Goal: Information Seeking & Learning: Learn about a topic

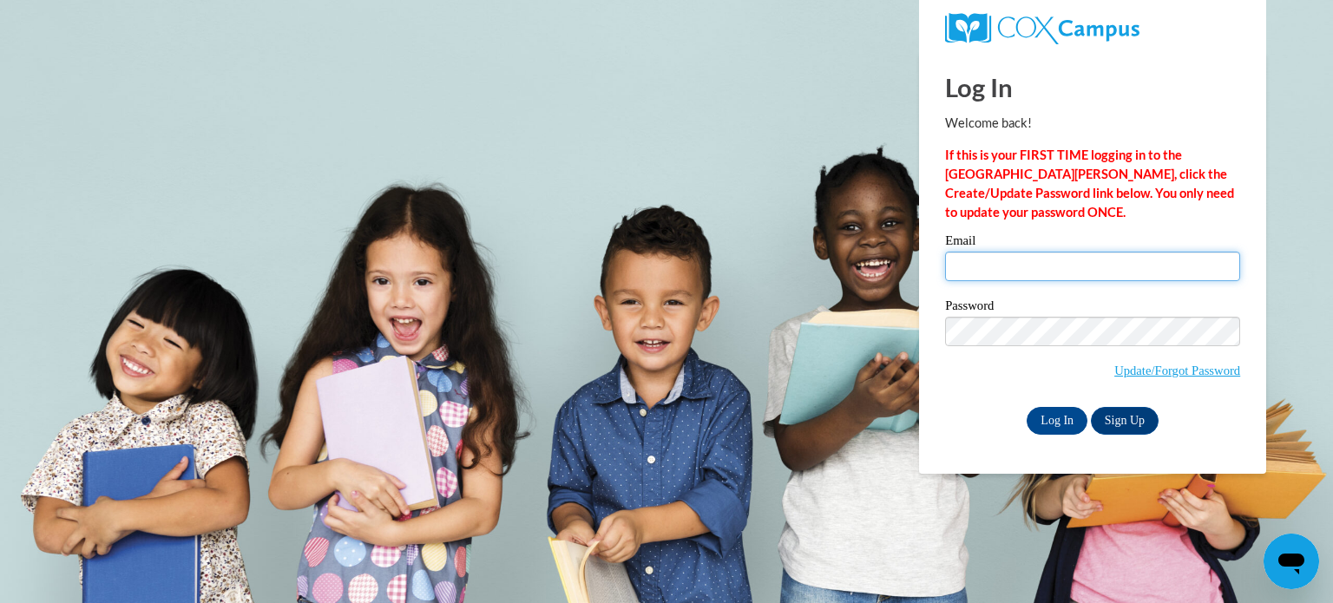
click at [998, 272] on input "Email" at bounding box center [1092, 267] width 295 height 30
type input "[EMAIL_ADDRESS][DOMAIN_NAME]"
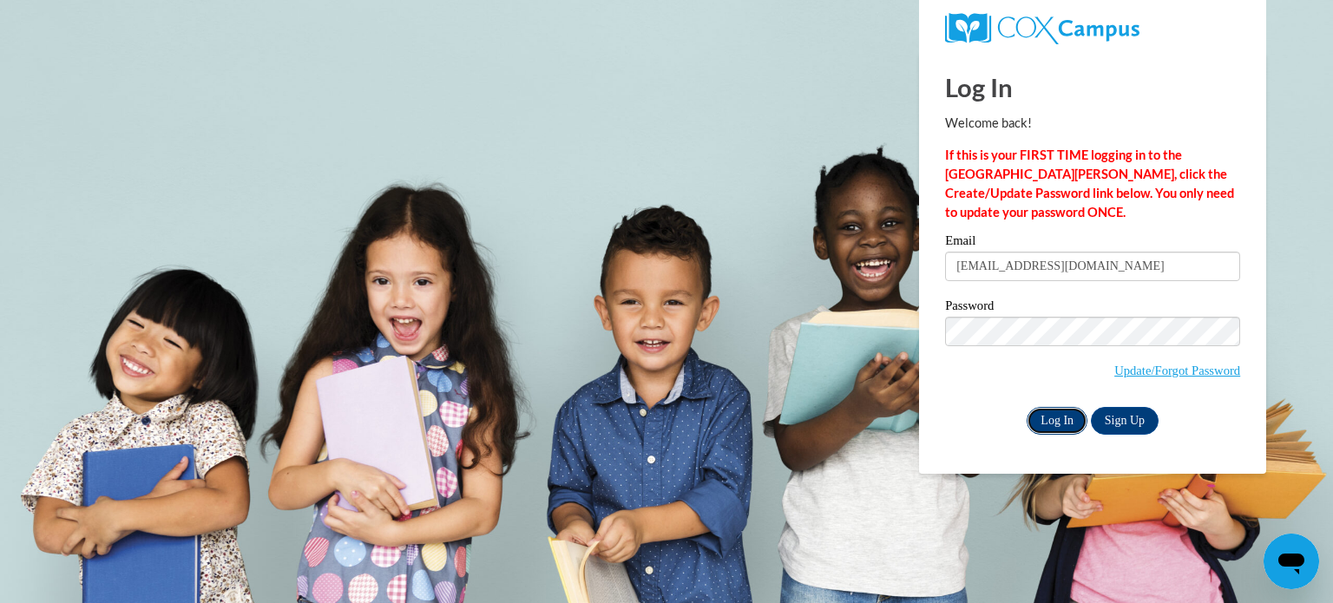
click at [1058, 421] on input "Log In" at bounding box center [1057, 421] width 61 height 28
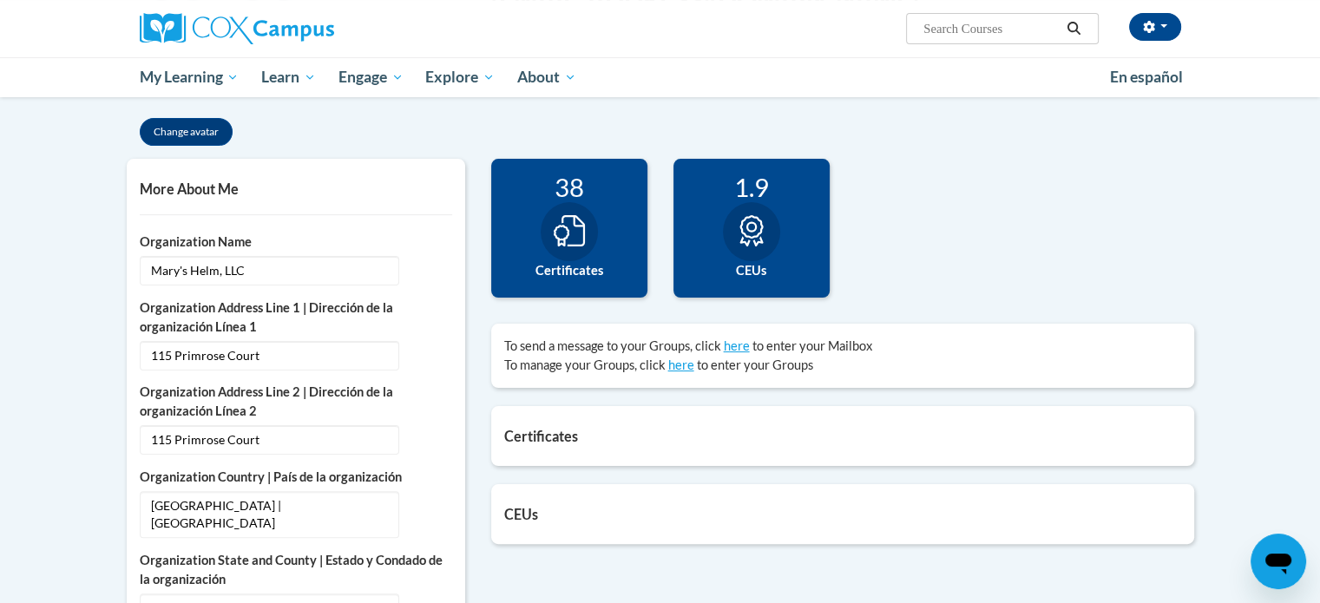
scroll to position [338, 0]
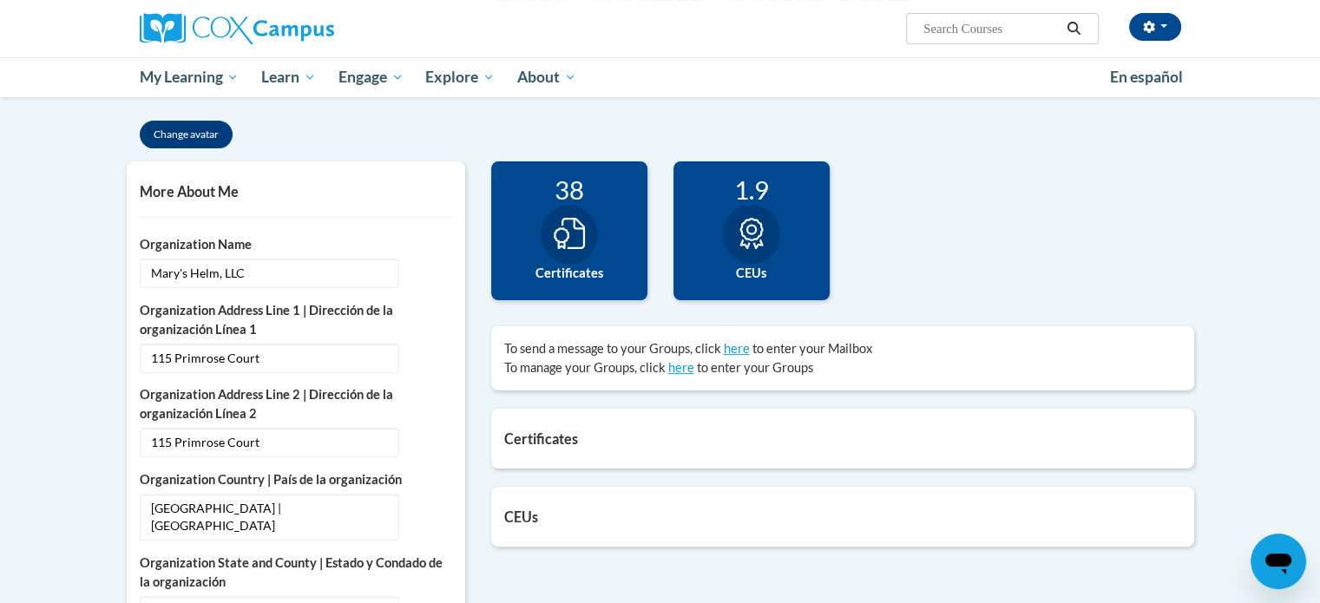
click at [579, 233] on icon at bounding box center [569, 233] width 31 height 31
click at [527, 524] on div "CEUs Count of credits granted by credit category. 1.9 CEUs Update my credentials" at bounding box center [842, 517] width 703 height 60
click at [535, 437] on h5 "Certificates" at bounding box center [842, 438] width 677 height 16
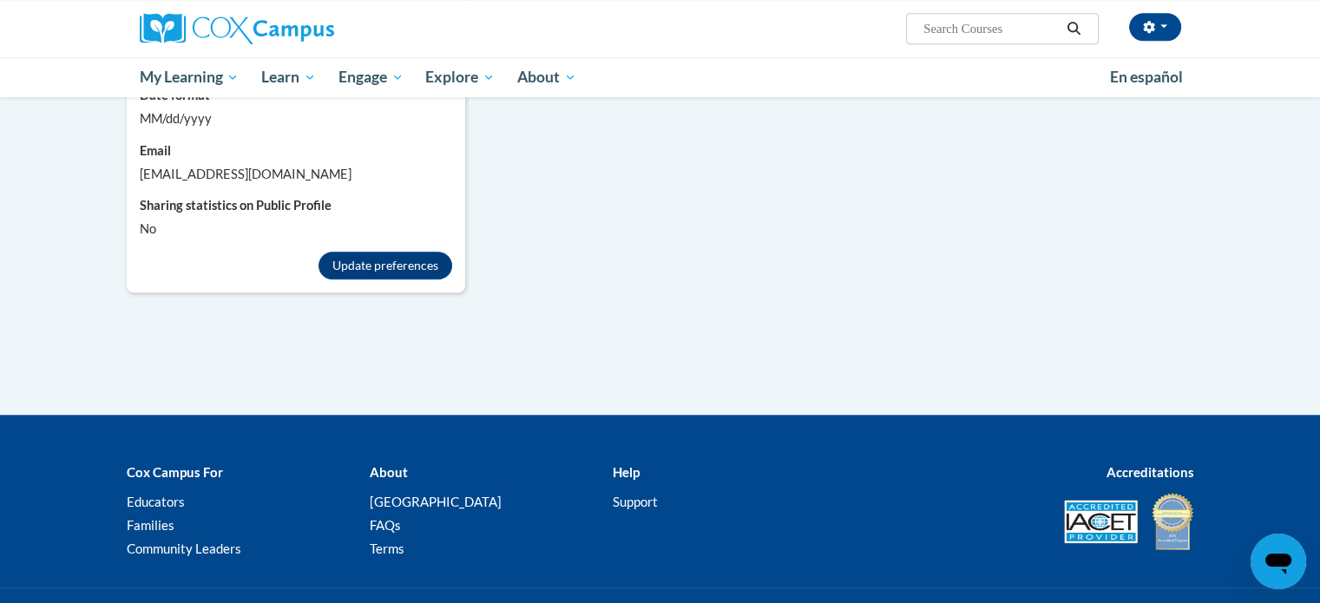
scroll to position [0, 0]
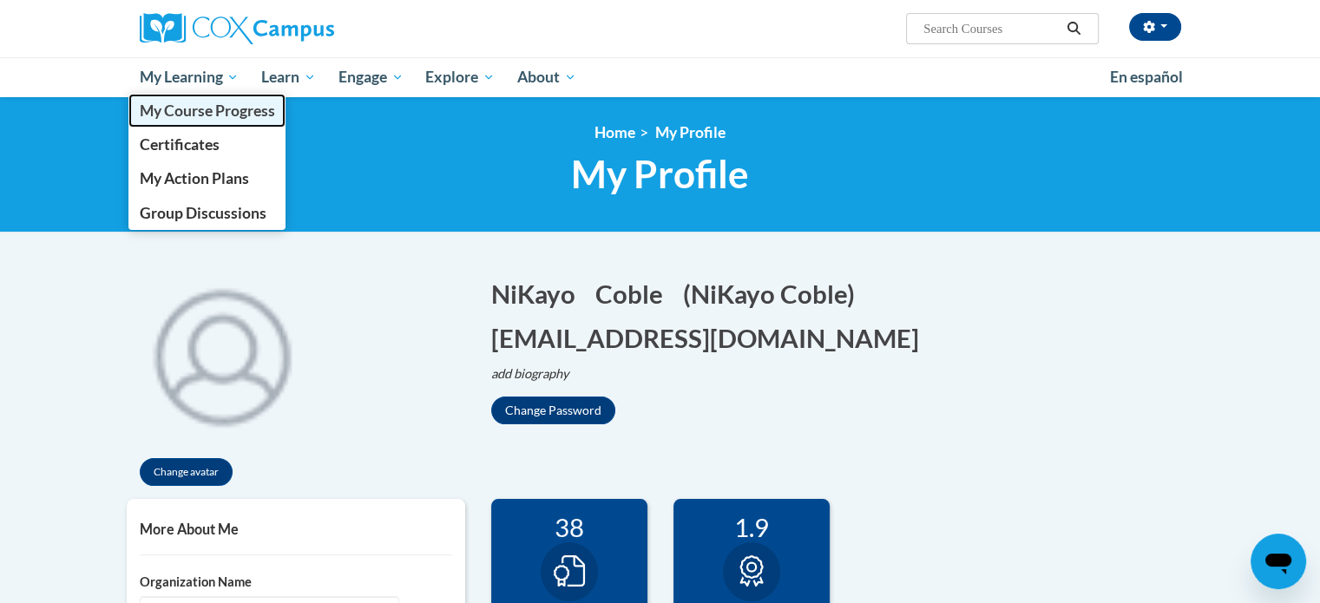
click at [189, 117] on span "My Course Progress" at bounding box center [206, 111] width 135 height 18
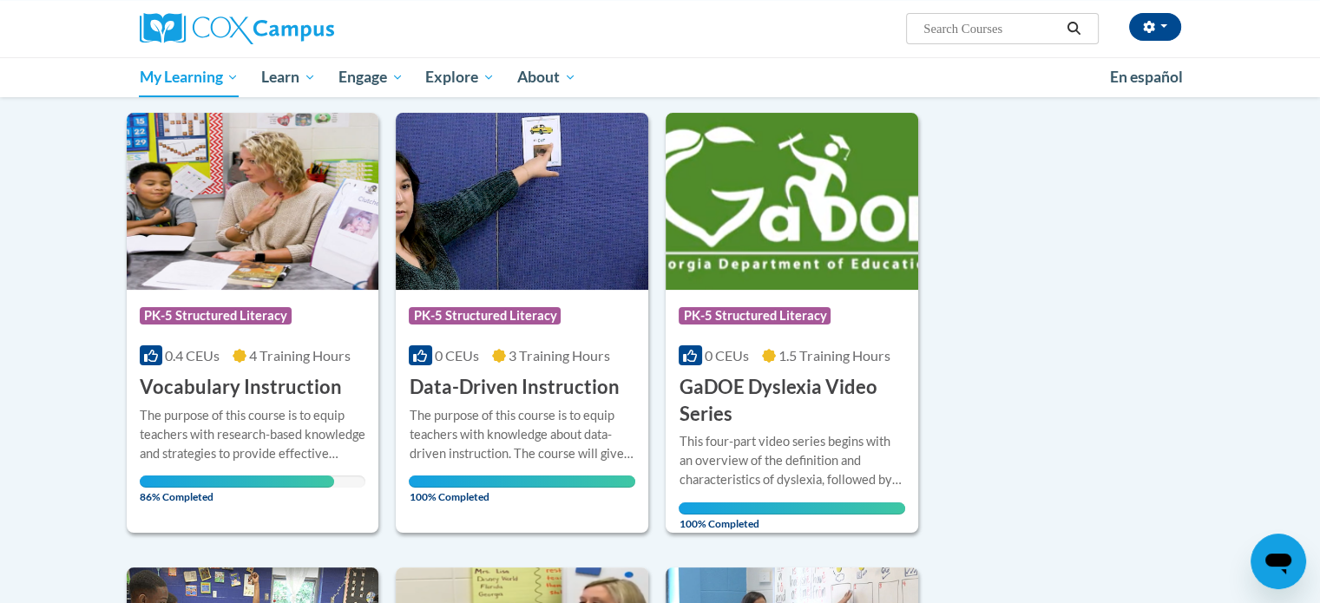
scroll to position [230, 0]
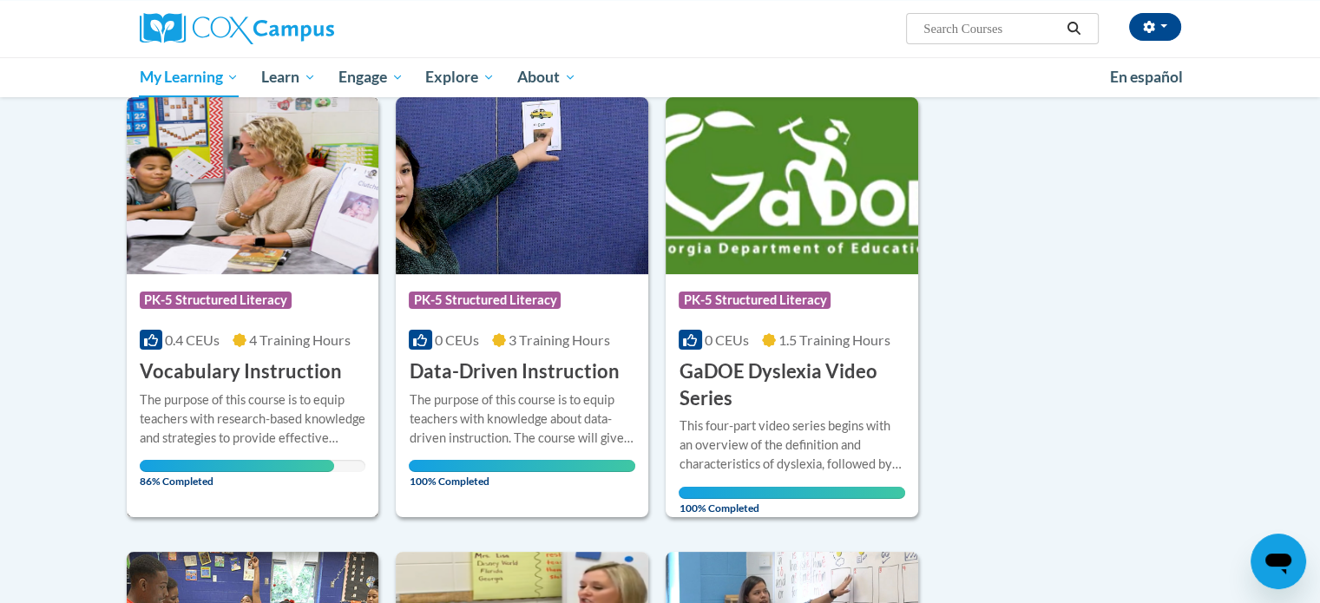
click at [274, 203] on img at bounding box center [253, 185] width 253 height 177
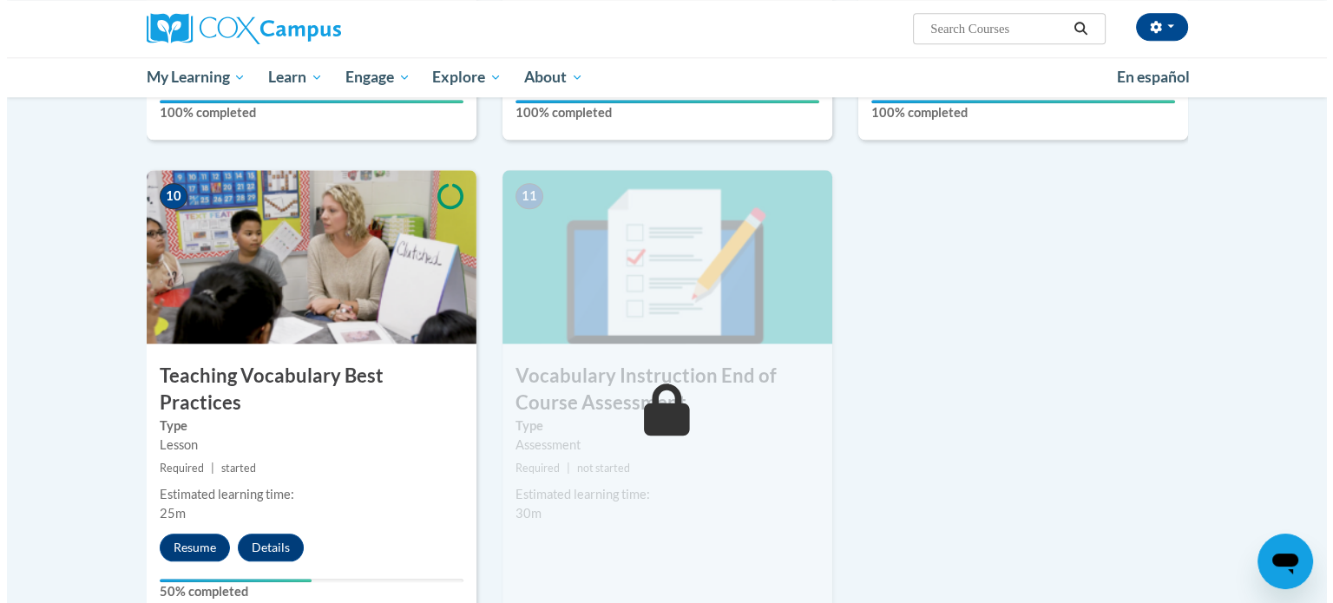
scroll to position [1736, 0]
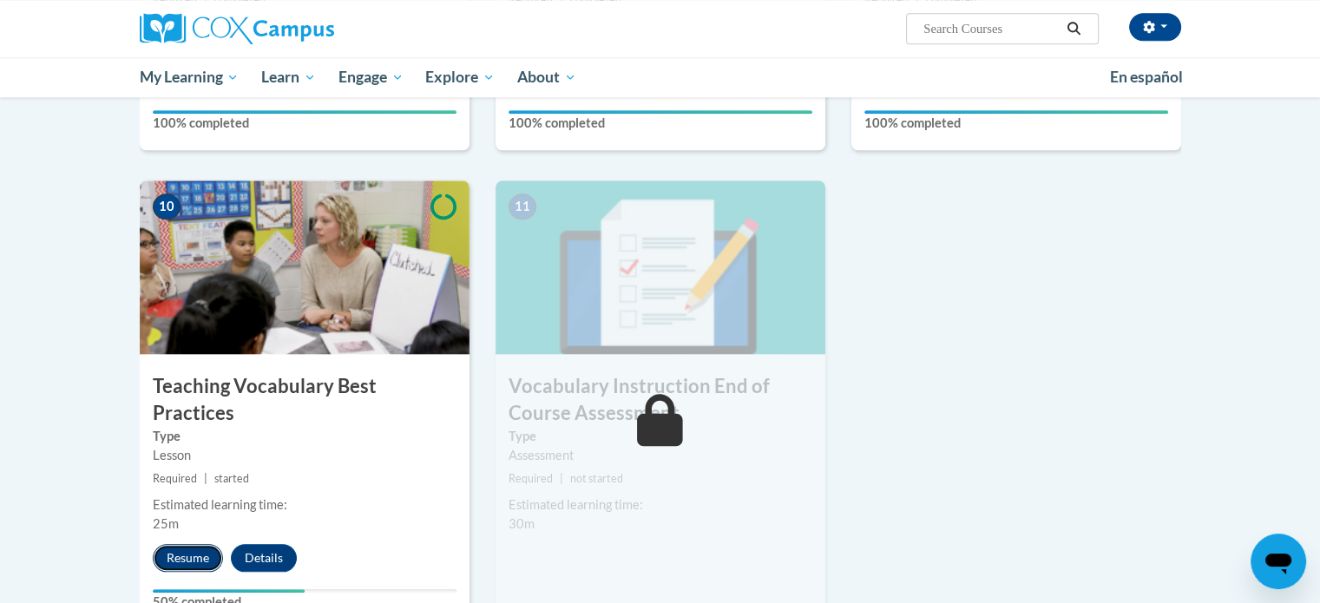
click at [191, 544] on button "Resume" at bounding box center [188, 558] width 70 height 28
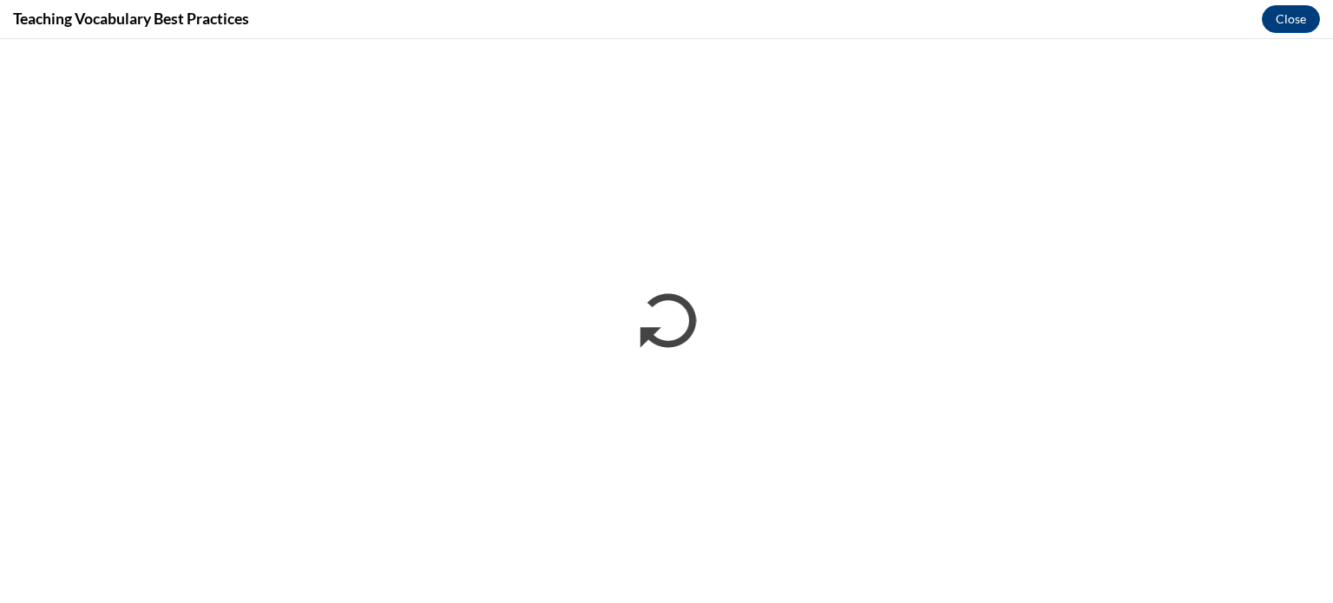
scroll to position [0, 0]
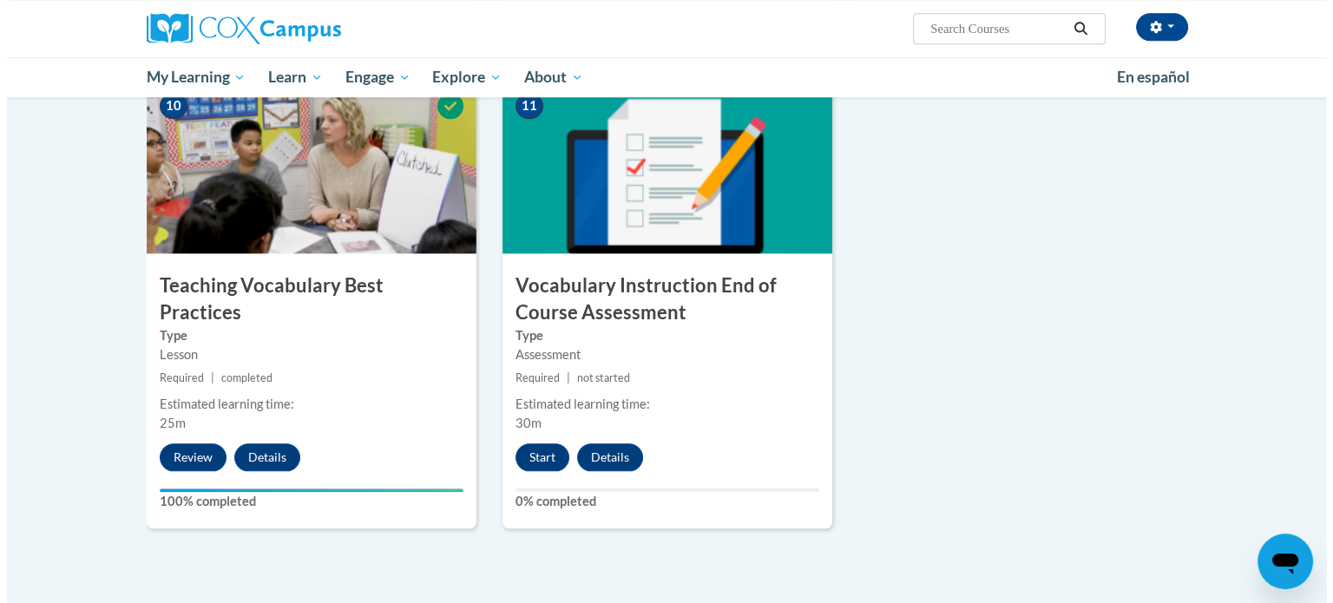
scroll to position [1827, 0]
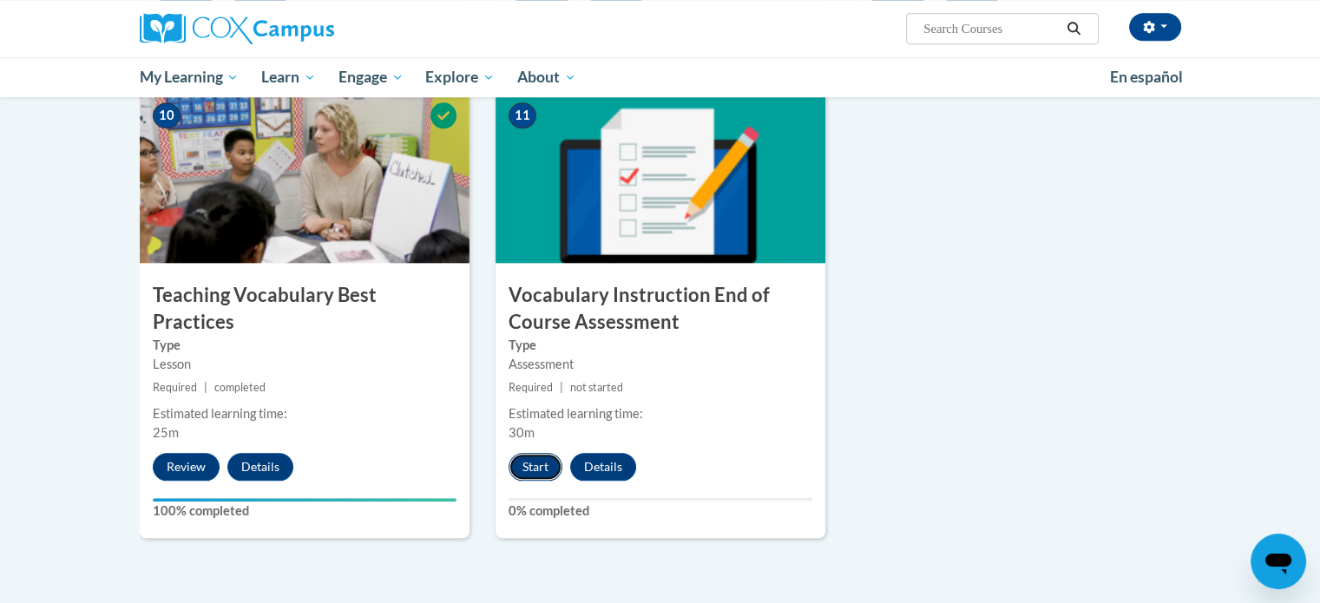
click at [531, 461] on button "Start" at bounding box center [536, 467] width 54 height 28
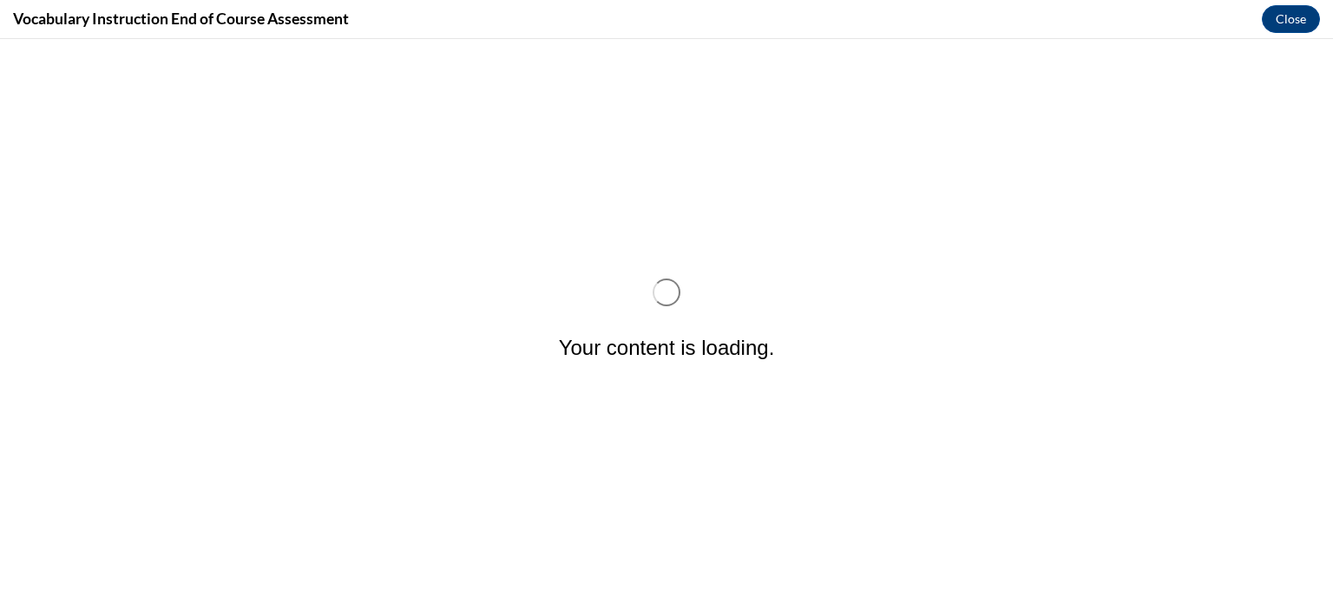
scroll to position [0, 0]
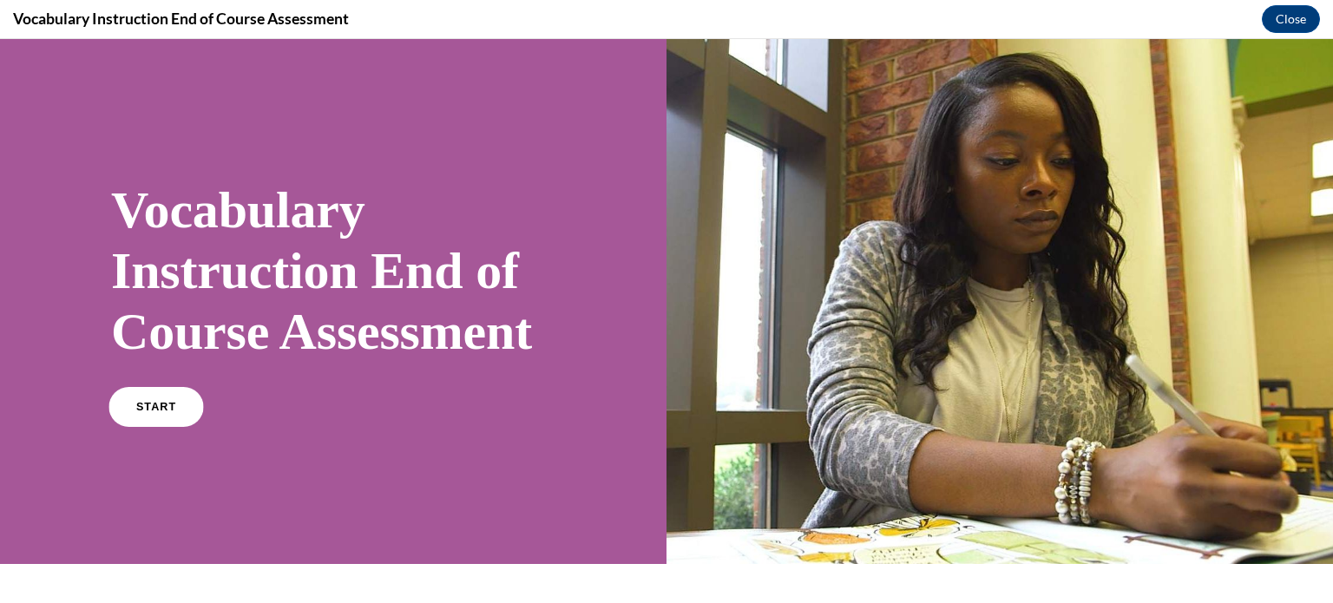
click at [177, 427] on link "START" at bounding box center [155, 407] width 95 height 40
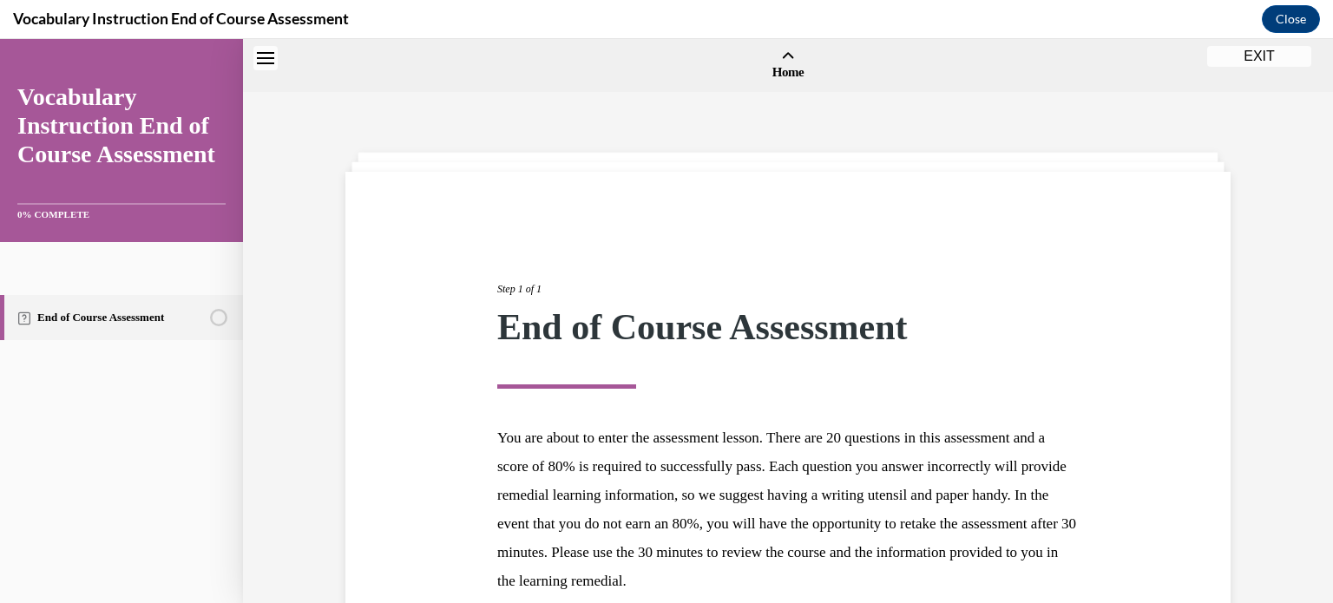
scroll to position [54, 0]
